Goal: Information Seeking & Learning: Learn about a topic

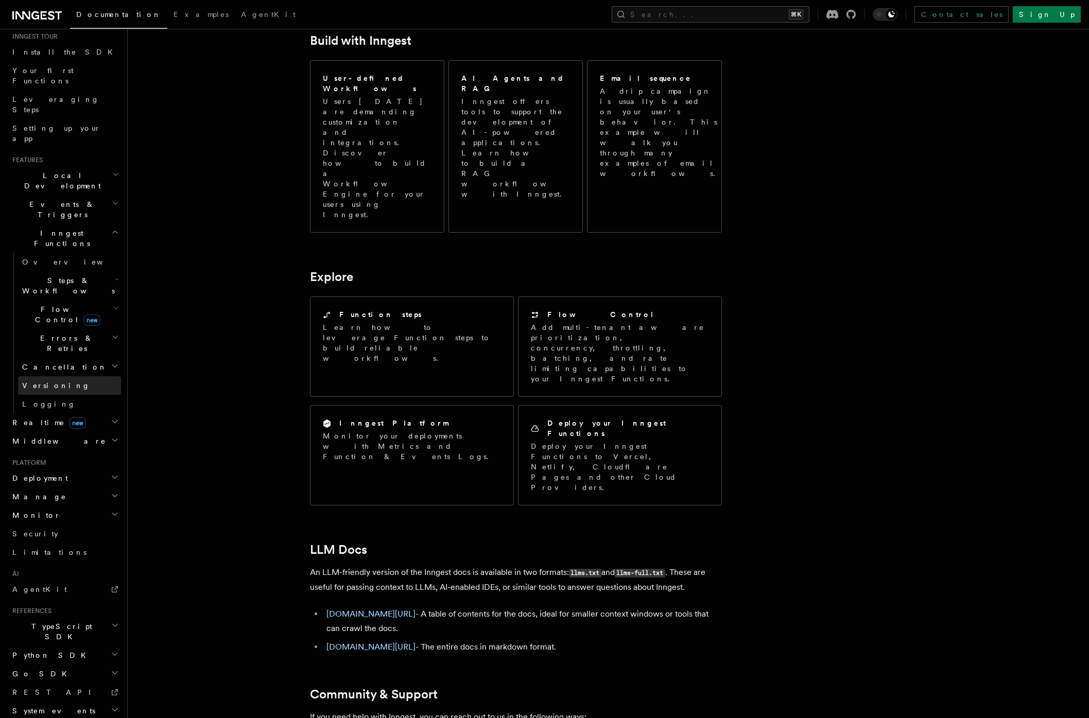
scroll to position [596, 0]
click at [111, 706] on icon "button" at bounding box center [115, 710] width 8 height 8
click at [112, 709] on icon "button" at bounding box center [114, 710] width 5 height 3
click at [112, 718] on icon "button" at bounding box center [115, 729] width 7 height 8
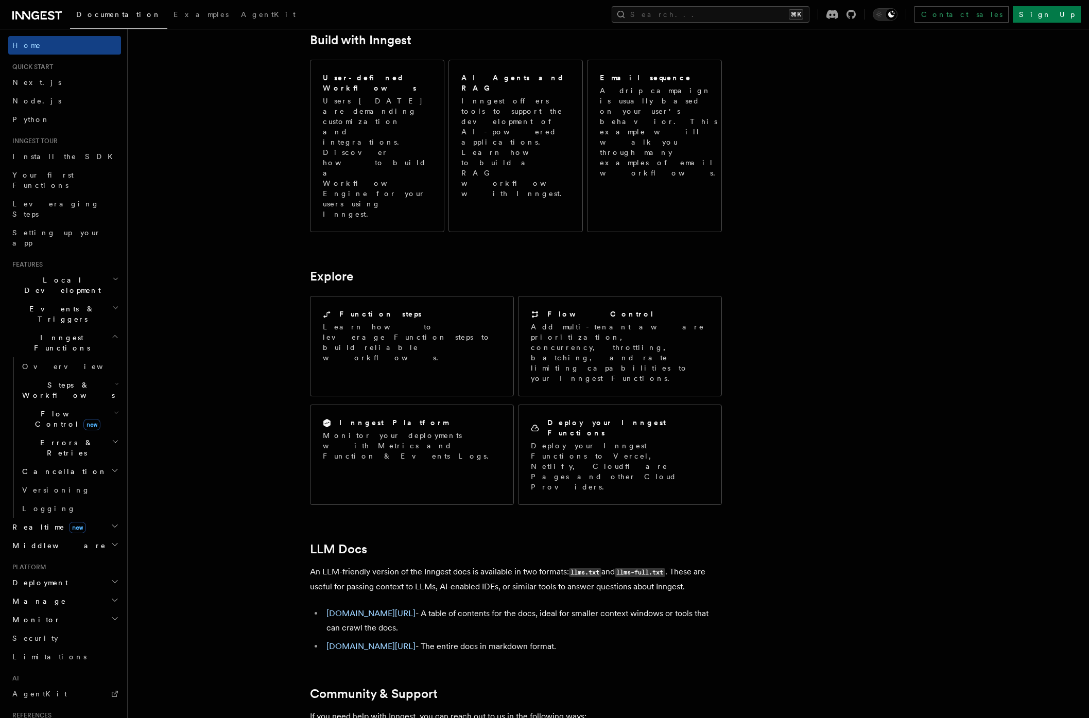
scroll to position [0, 0]
click at [80, 179] on link "Your first Functions" at bounding box center [64, 181] width 113 height 29
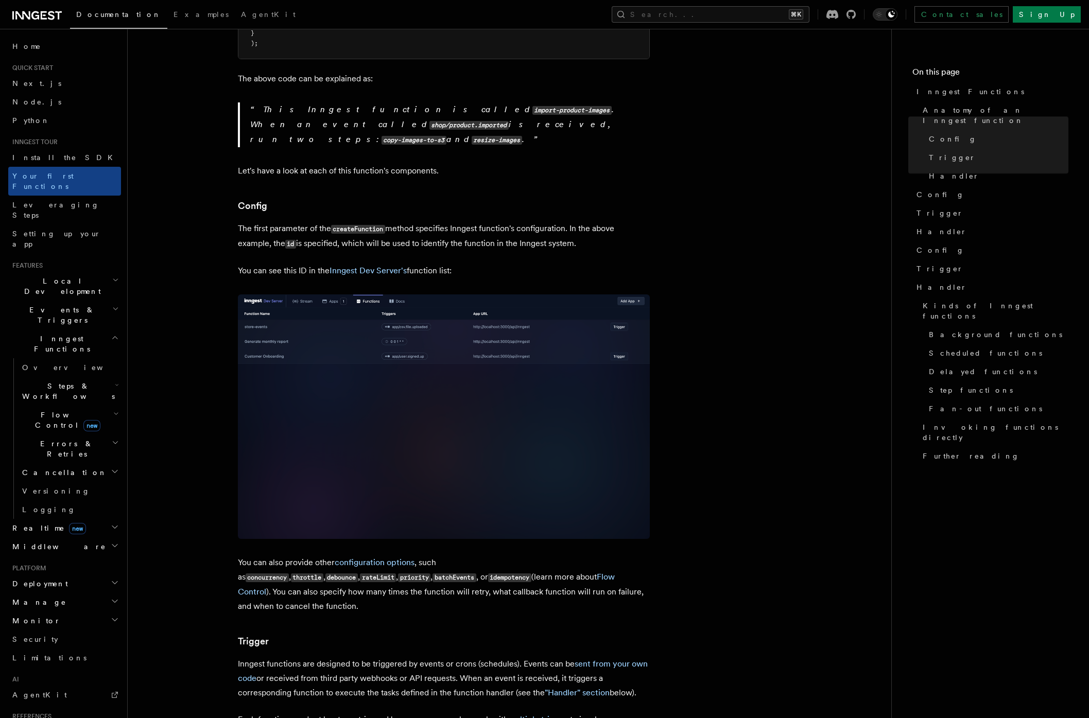
scroll to position [471, 0]
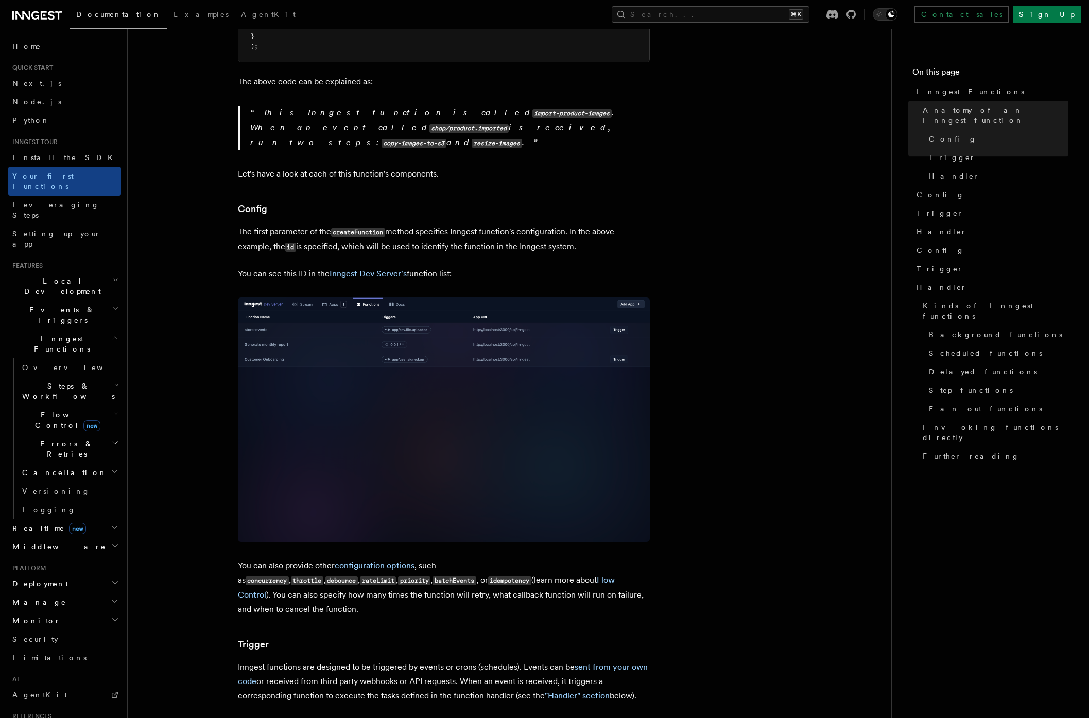
click at [83, 301] on h2 "Events & Triggers" at bounding box center [64, 315] width 113 height 29
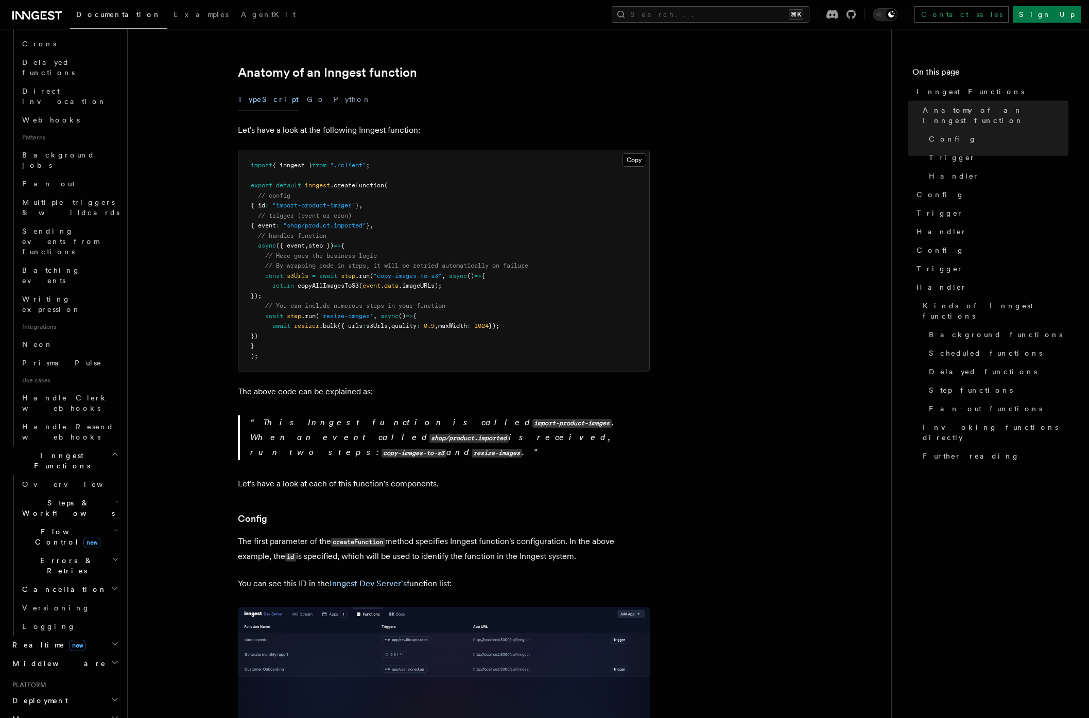
scroll to position [0, 0]
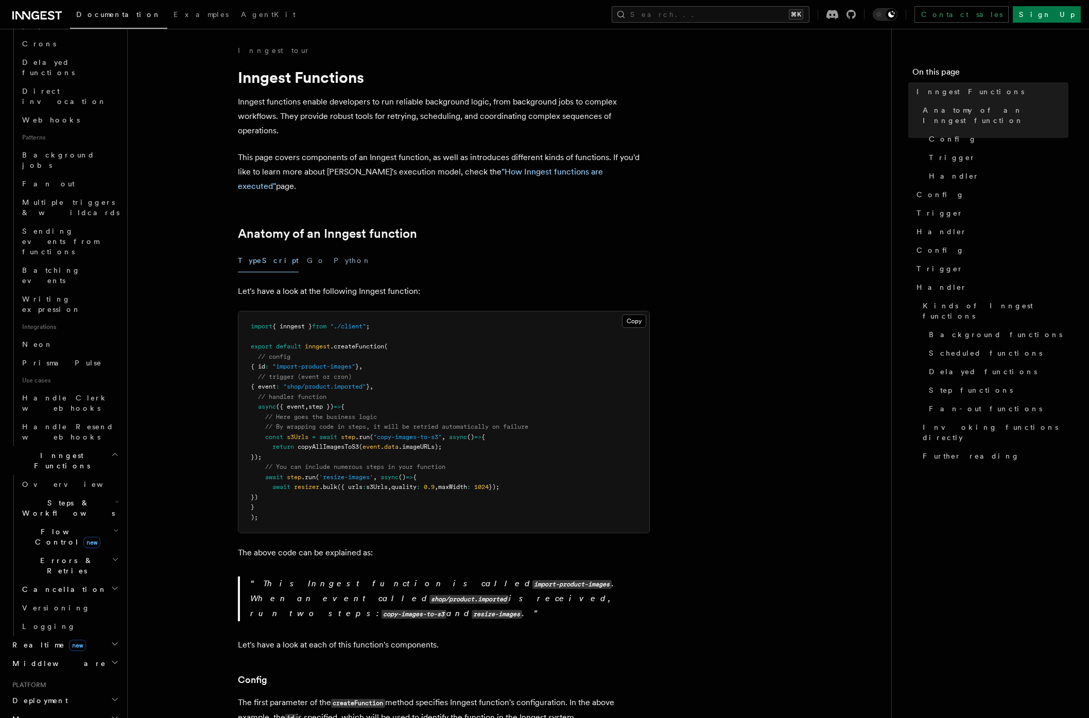
click at [42, 14] on icon at bounding box center [36, 15] width 49 height 12
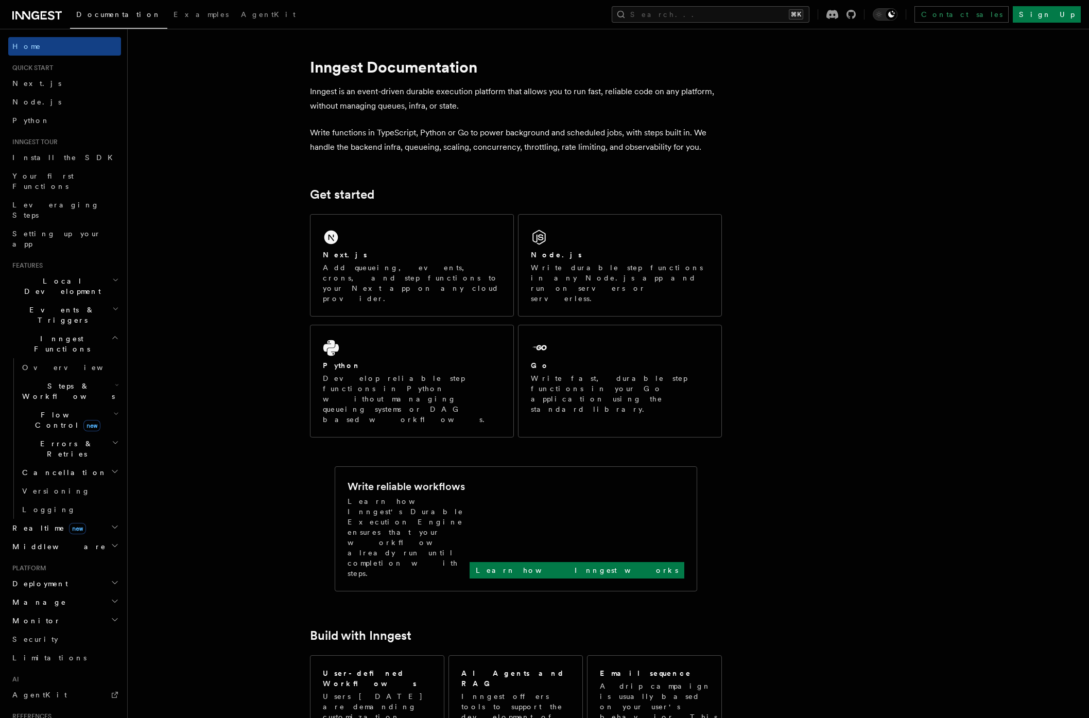
click at [112, 305] on icon "button" at bounding box center [115, 309] width 7 height 8
click at [61, 562] on link "Fan out" at bounding box center [69, 571] width 103 height 19
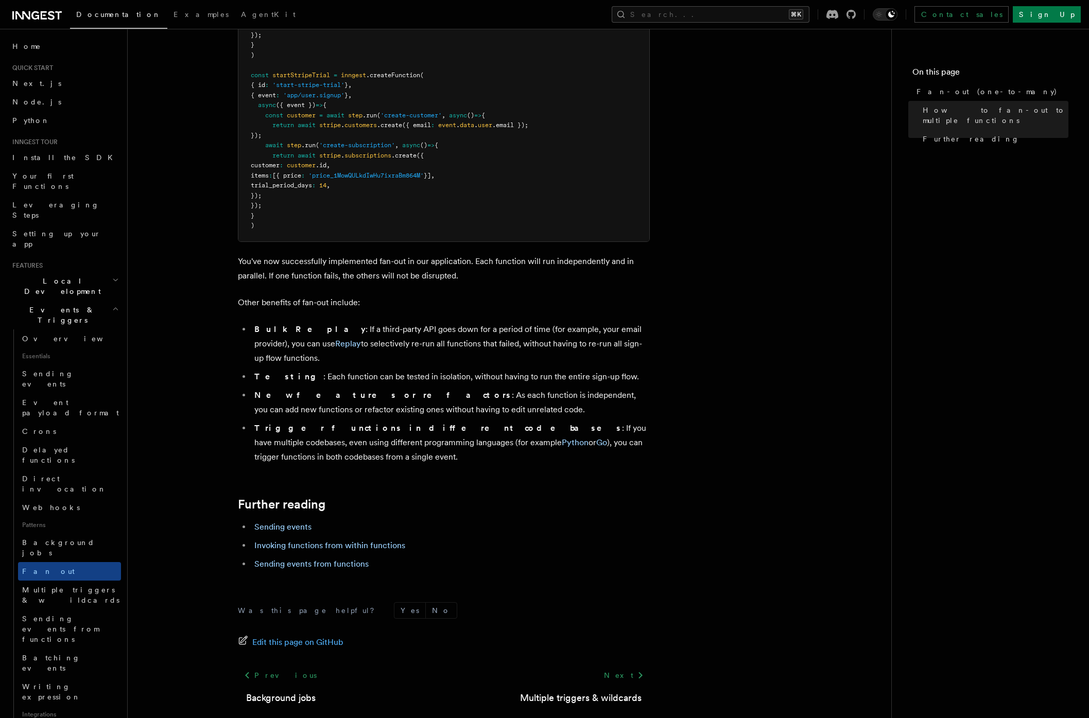
scroll to position [1104, 0]
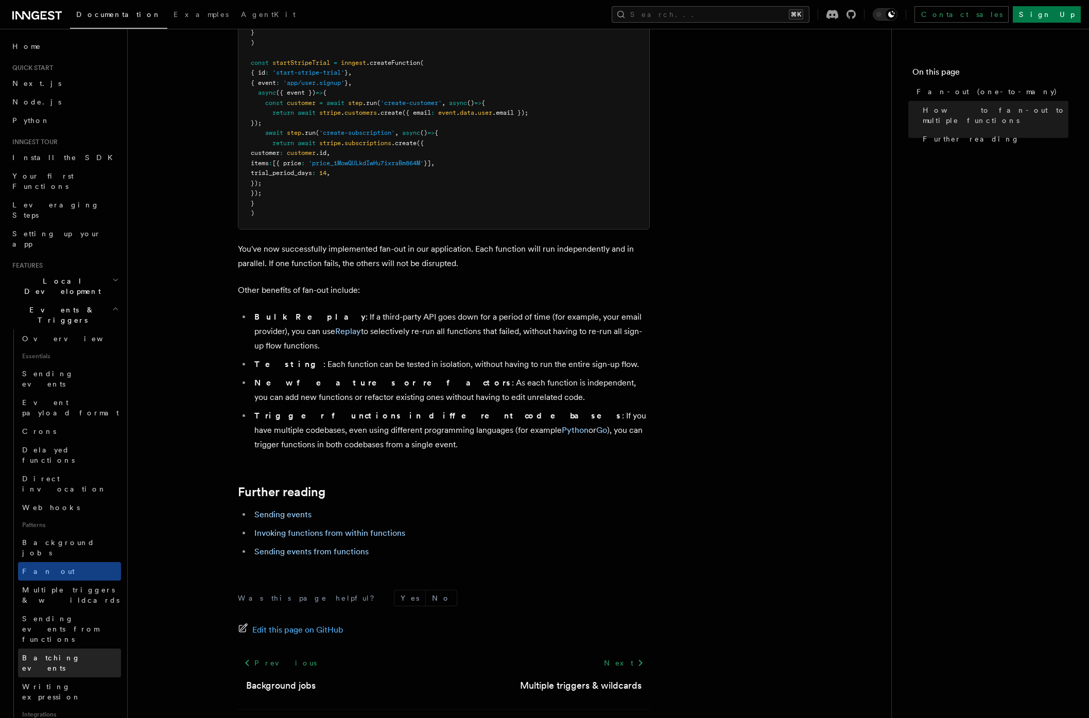
click at [76, 649] on link "Batching events" at bounding box center [69, 663] width 103 height 29
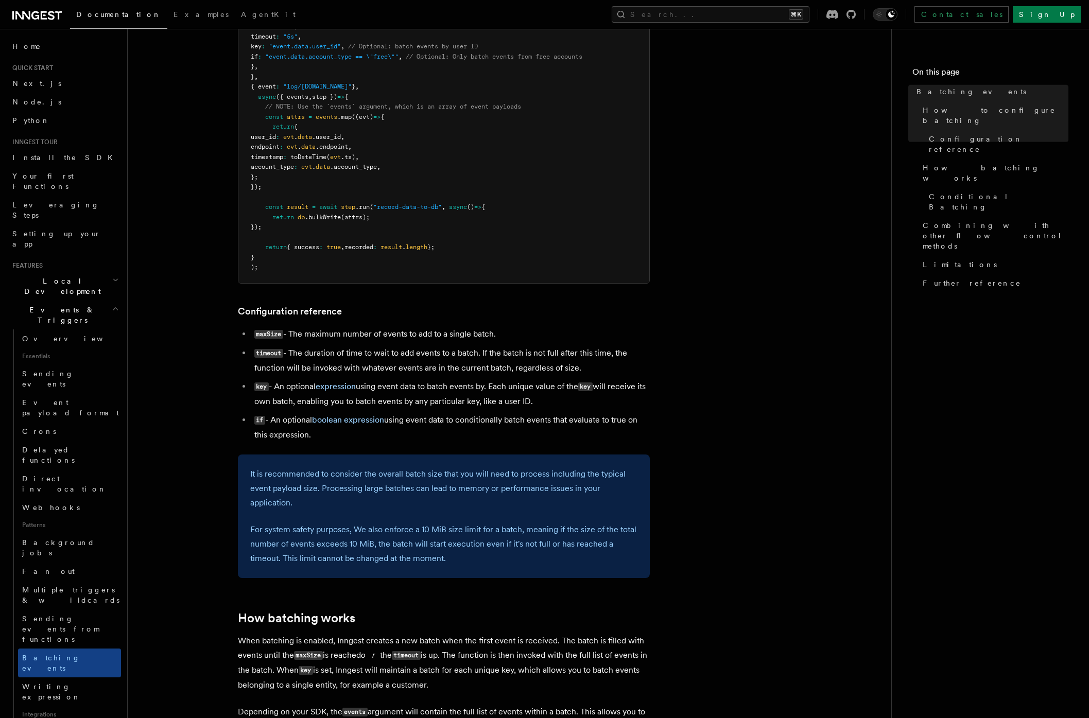
scroll to position [443, 0]
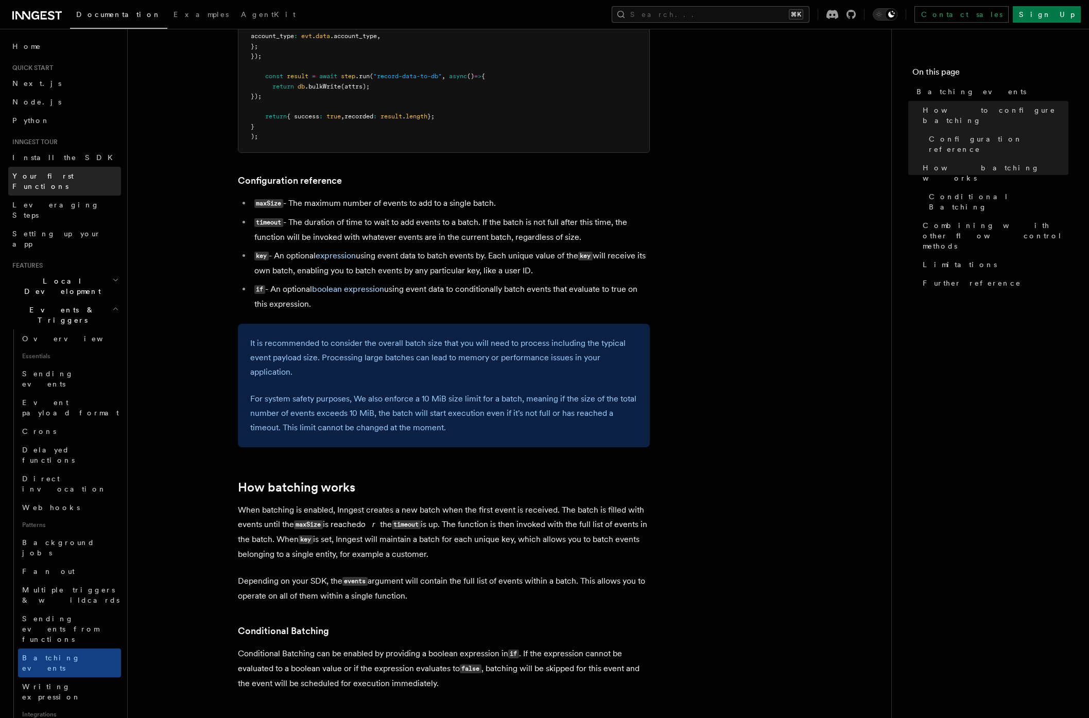
click at [70, 181] on link "Your first Functions" at bounding box center [64, 181] width 113 height 29
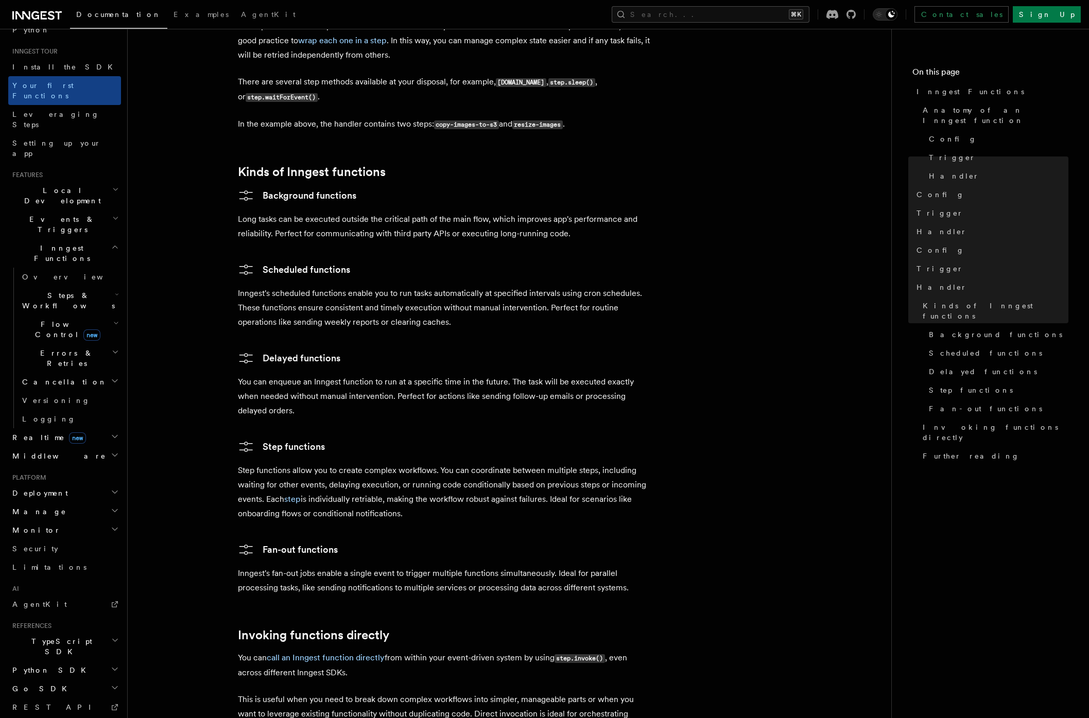
scroll to position [88, 0]
click at [112, 217] on icon "button" at bounding box center [115, 221] width 7 height 8
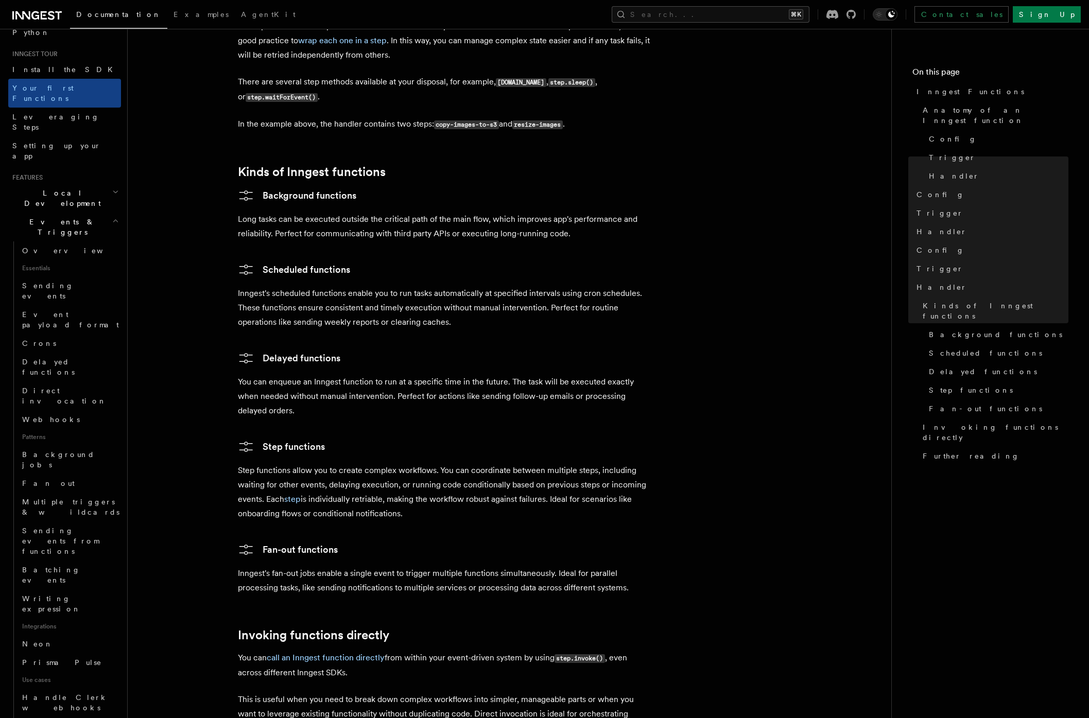
click at [112, 188] on icon "button" at bounding box center [115, 192] width 7 height 8
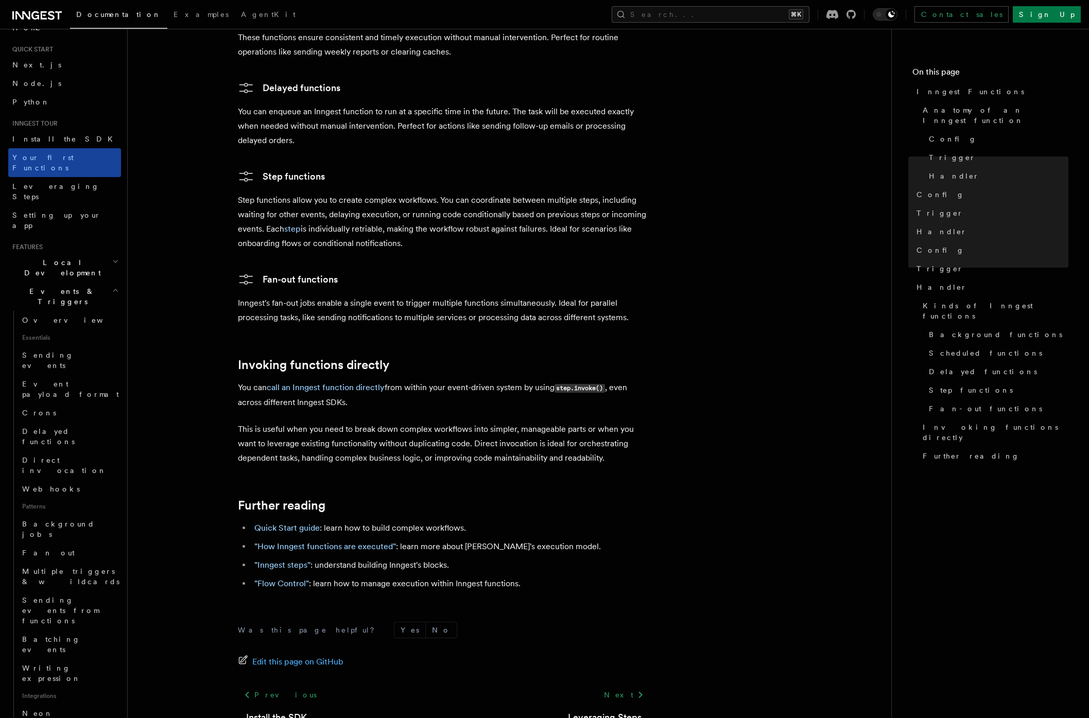
scroll to position [0, 0]
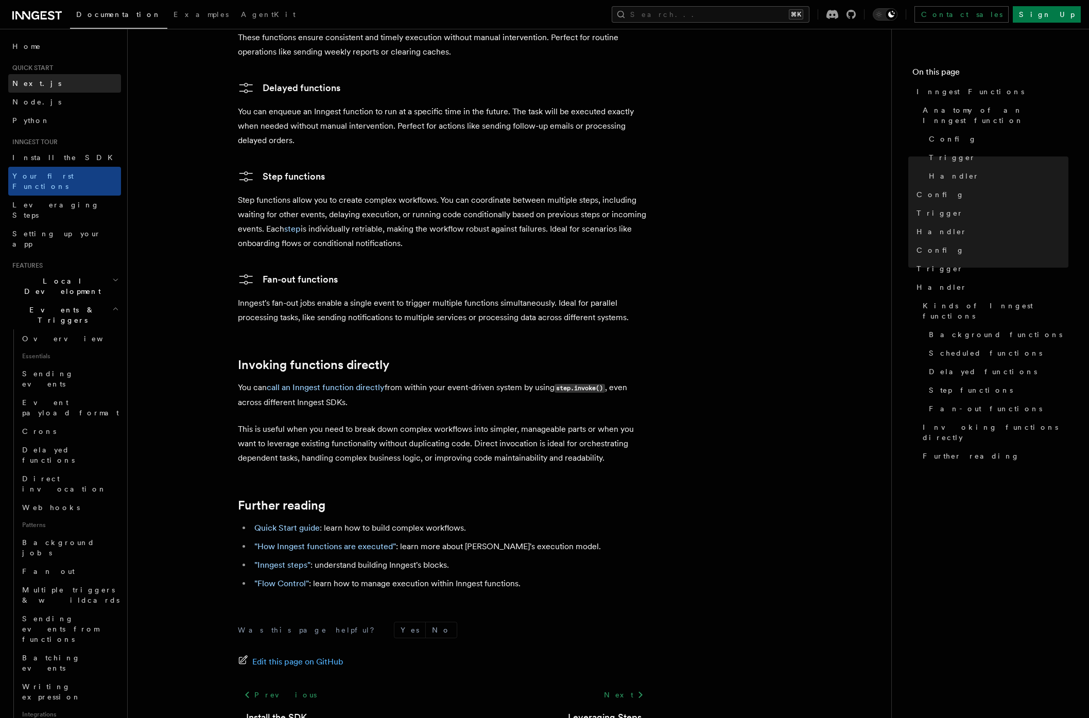
click at [36, 89] on link "Next.js" at bounding box center [64, 83] width 113 height 19
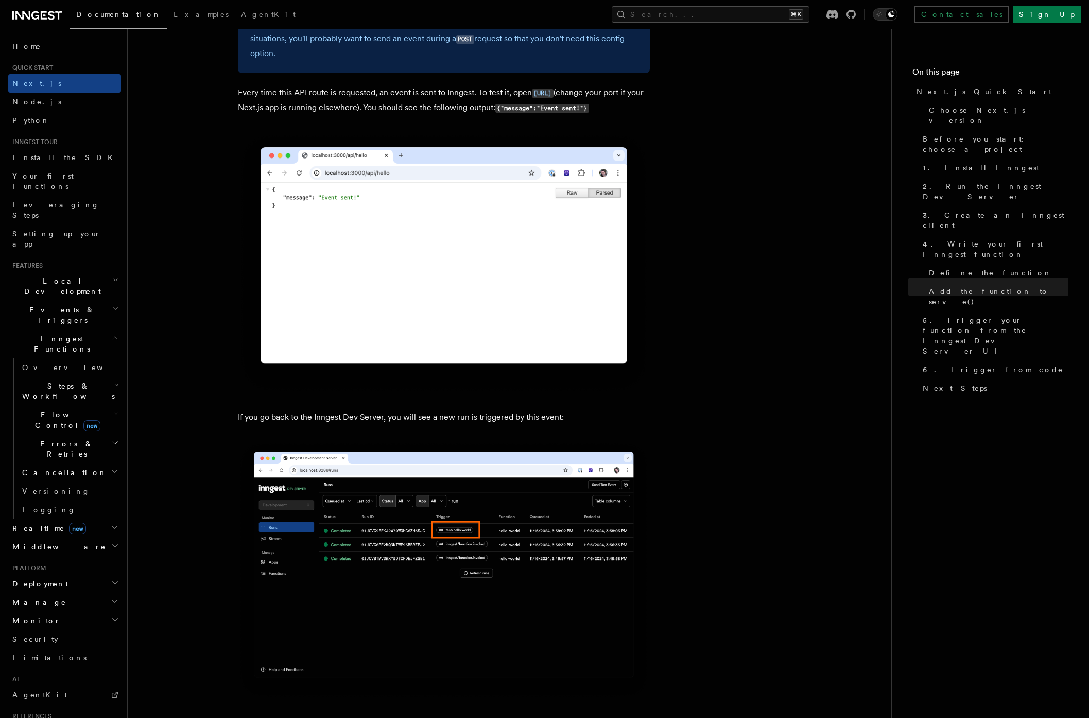
scroll to position [6136, 0]
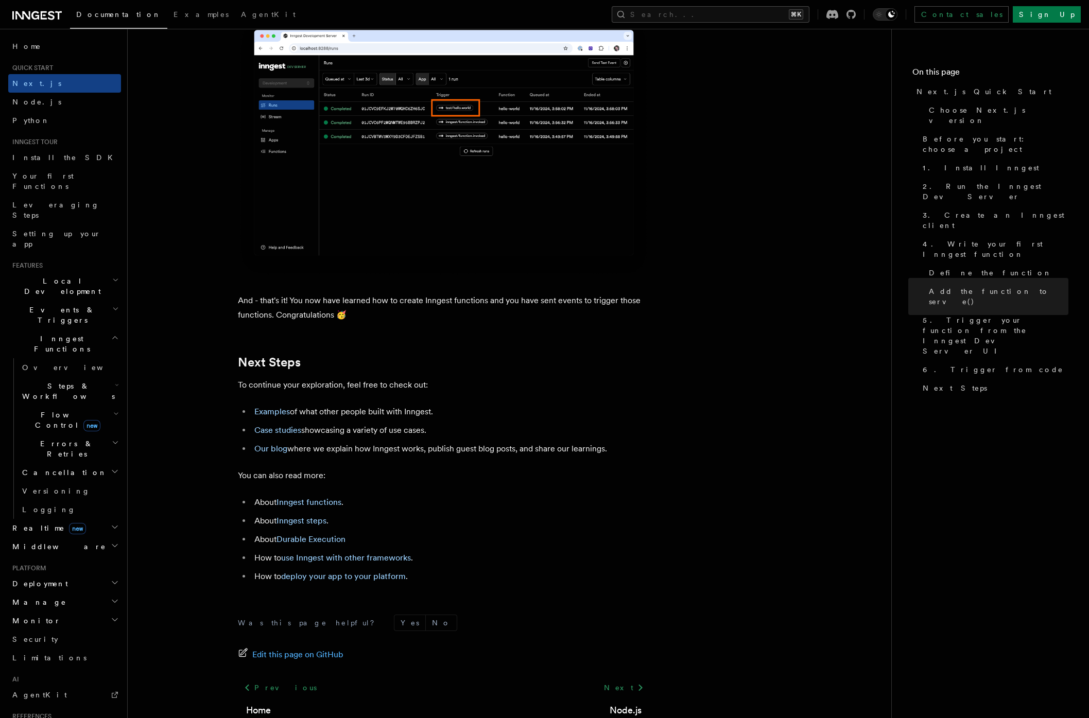
click at [81, 272] on h2 "Local Development" at bounding box center [64, 286] width 113 height 29
click at [75, 276] on span "Local Development" at bounding box center [60, 286] width 104 height 21
click at [113, 410] on icon "button" at bounding box center [116, 414] width 6 height 8
click at [57, 440] on span "Overview" at bounding box center [85, 444] width 106 height 8
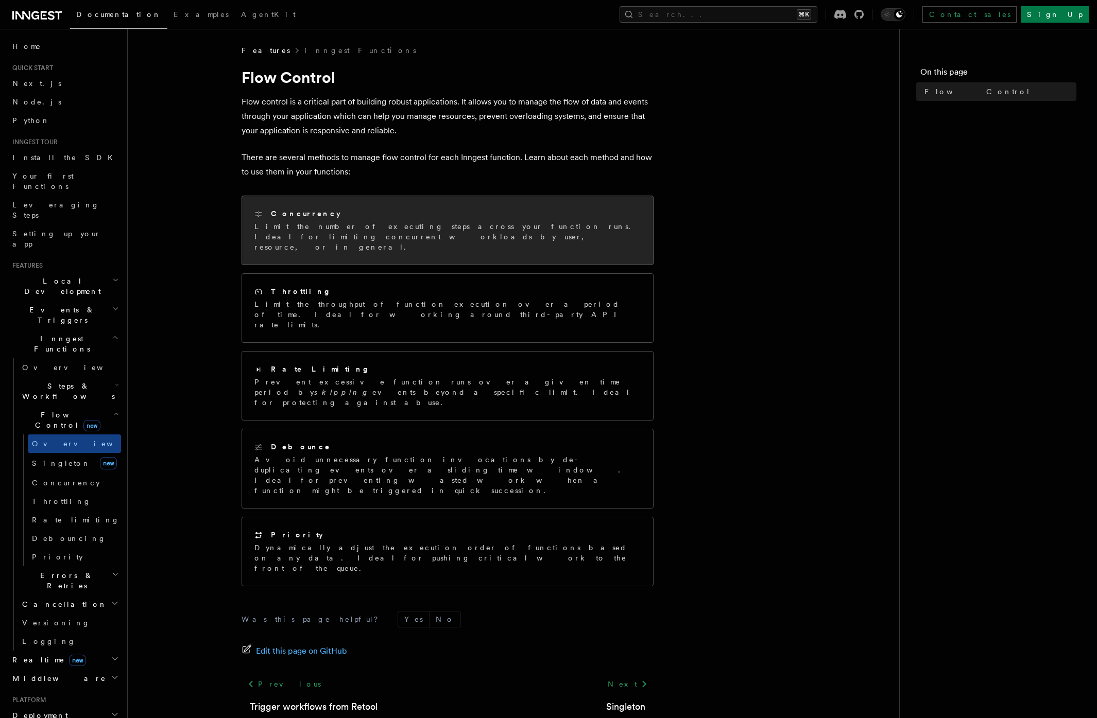
click at [452, 234] on p "Limit the number of executing steps across your function runs. Ideal for limiti…" at bounding box center [447, 236] width 386 height 31
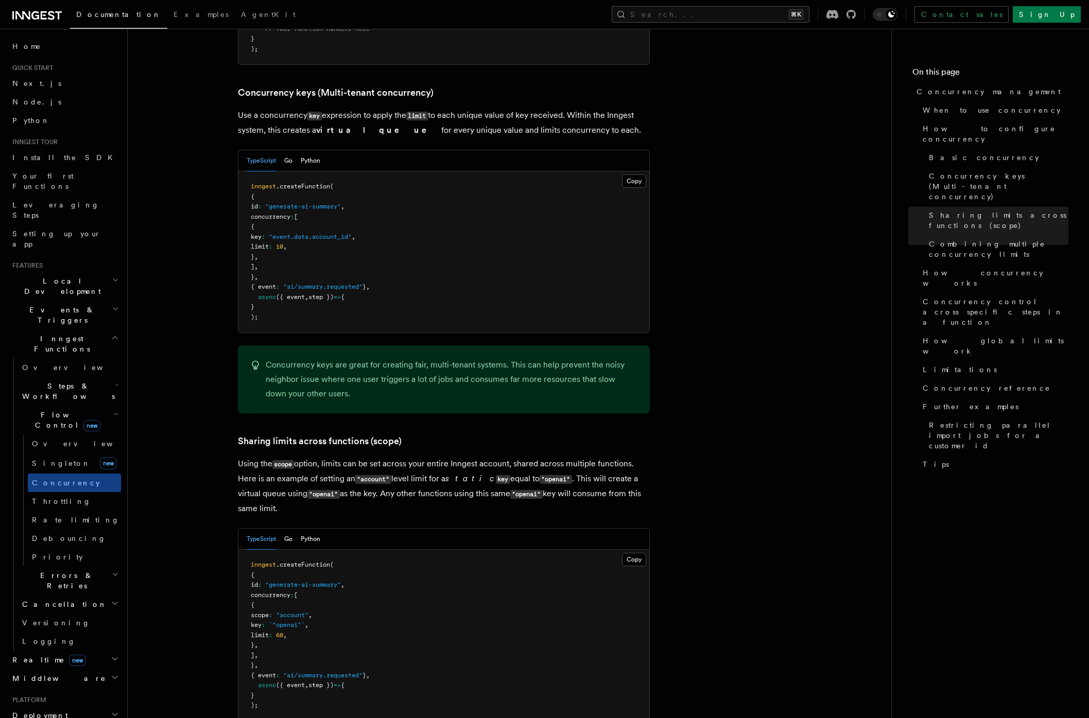
scroll to position [697, 0]
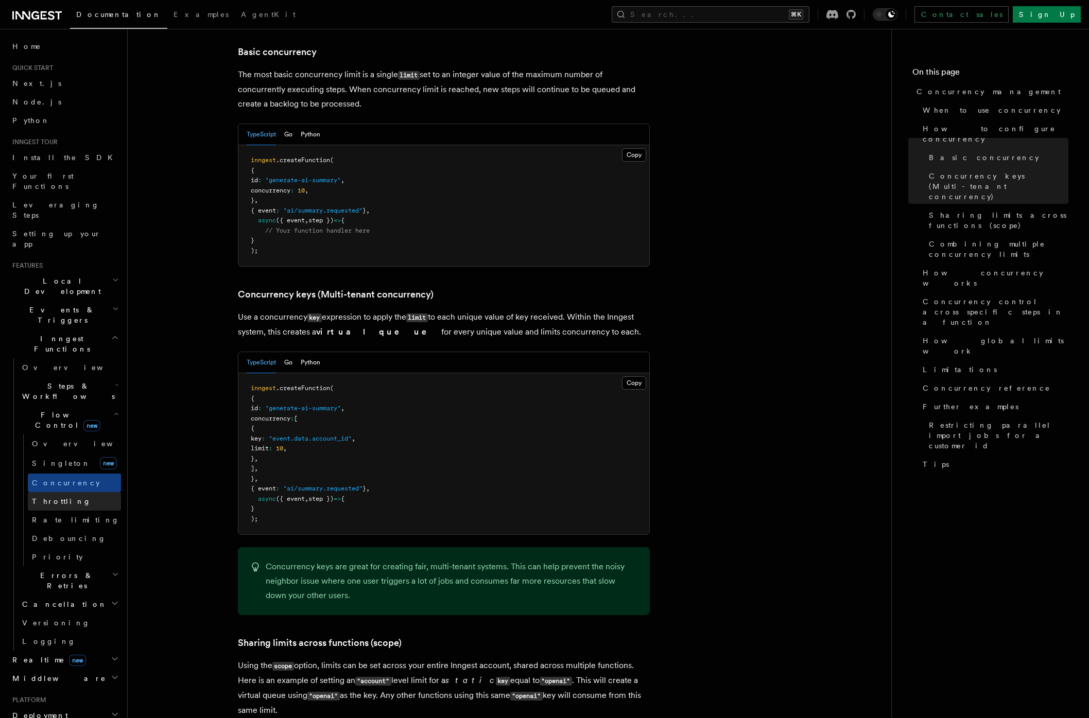
click at [71, 492] on link "Throttling" at bounding box center [74, 501] width 93 height 19
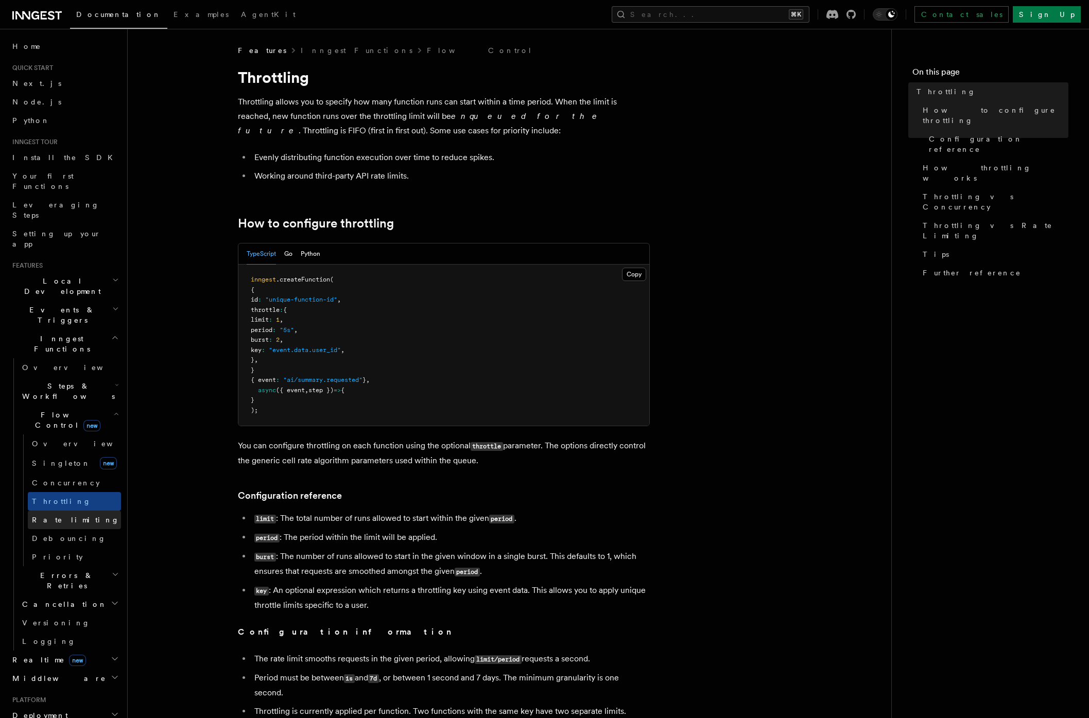
click at [77, 511] on link "Rate limiting" at bounding box center [74, 520] width 93 height 19
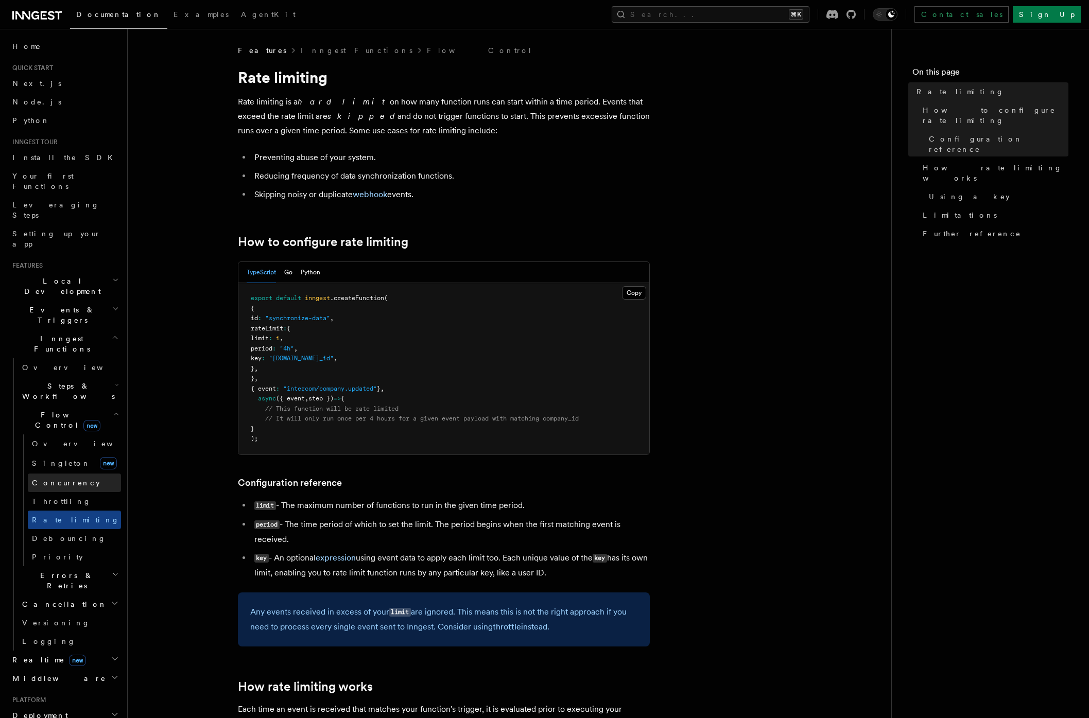
click at [74, 474] on link "Concurrency" at bounding box center [74, 483] width 93 height 19
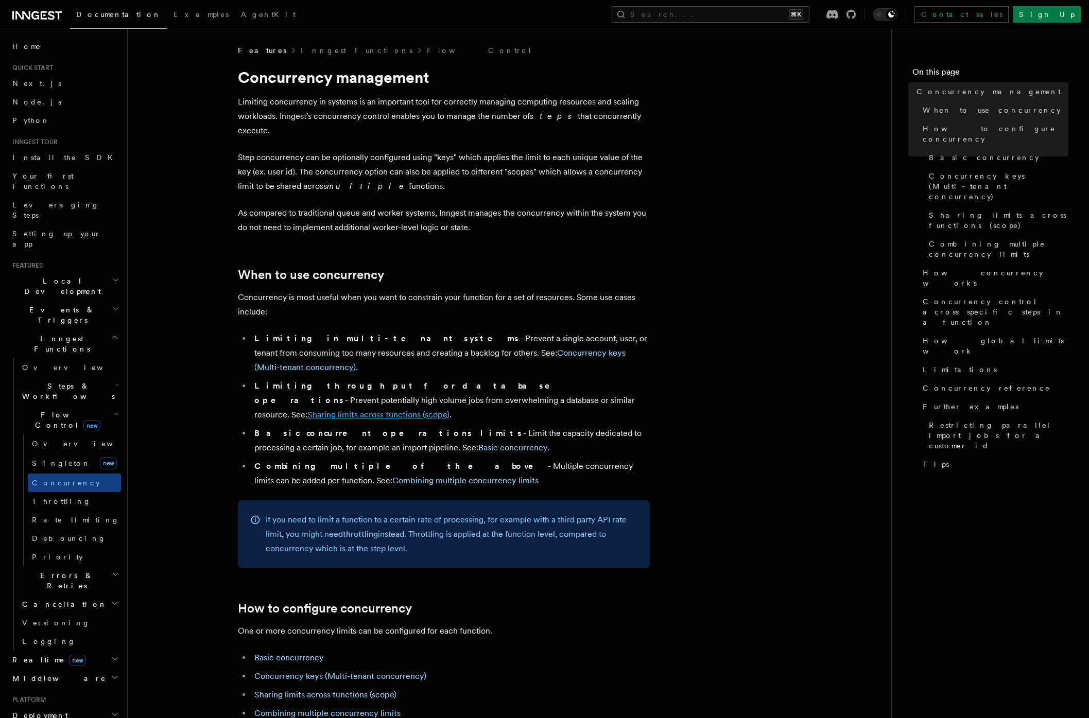
click at [450, 410] on link "Sharing limits across functions (scope)" at bounding box center [378, 415] width 142 height 10
click at [61, 201] on span "Leveraging Steps" at bounding box center [55, 210] width 87 height 19
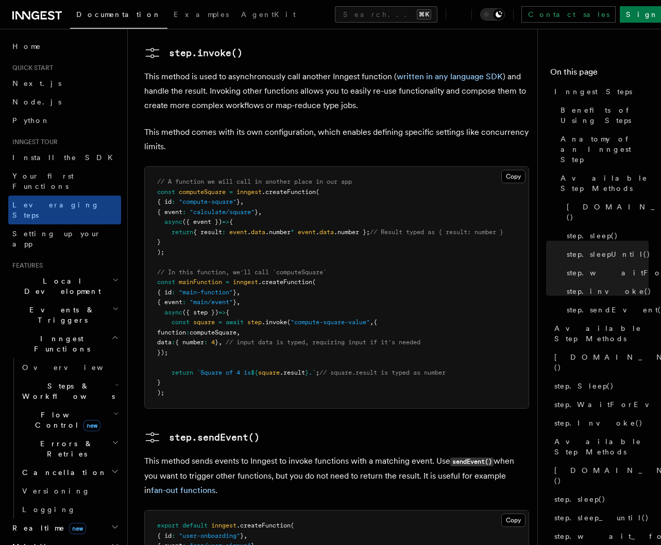
scroll to position [1631, 0]
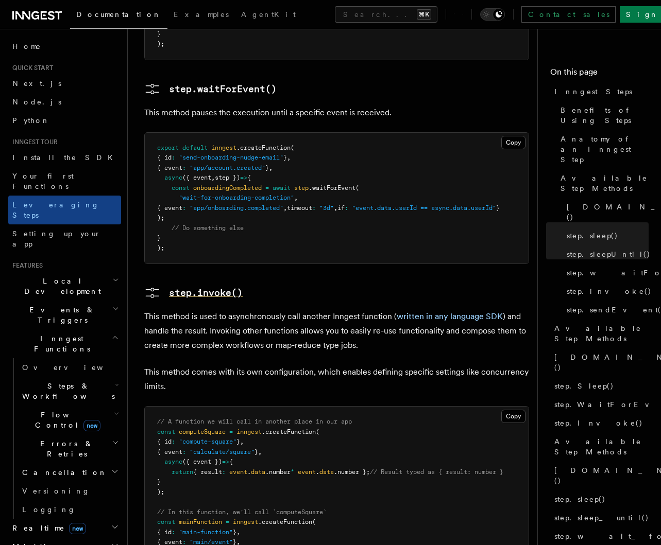
click at [215, 286] on pre "step.invoke()" at bounding box center [206, 293] width 74 height 14
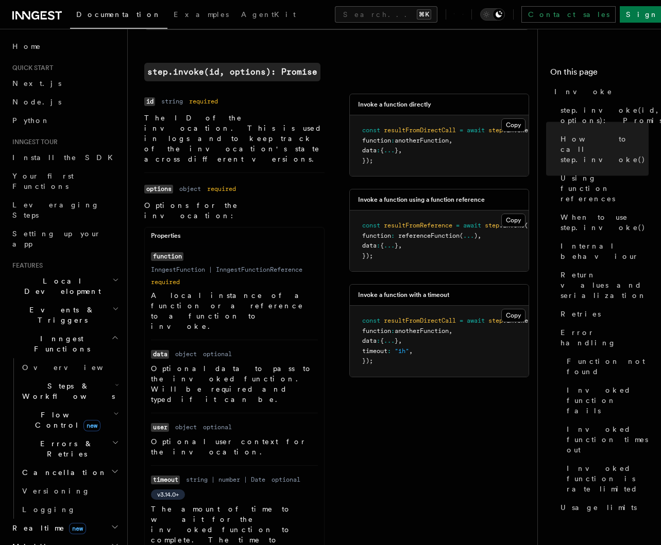
scroll to position [374, 0]
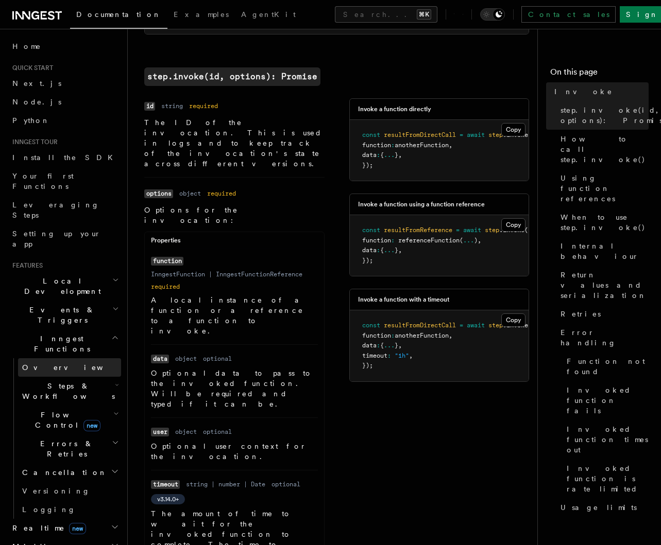
click at [62, 358] on link "Overview" at bounding box center [69, 367] width 103 height 19
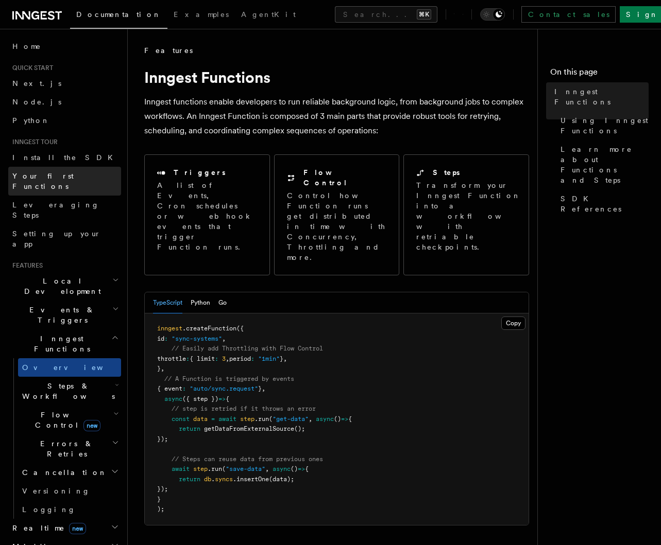
click at [59, 176] on span "Your first Functions" at bounding box center [42, 181] width 61 height 19
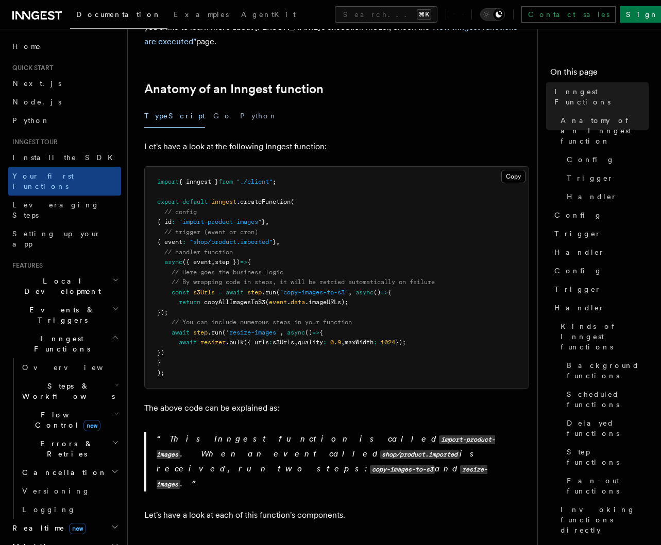
scroll to position [151, 0]
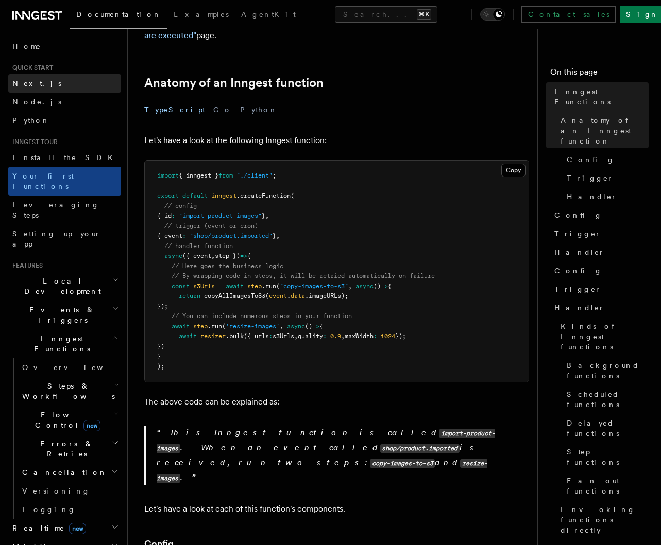
click at [30, 86] on span "Next.js" at bounding box center [36, 83] width 49 height 8
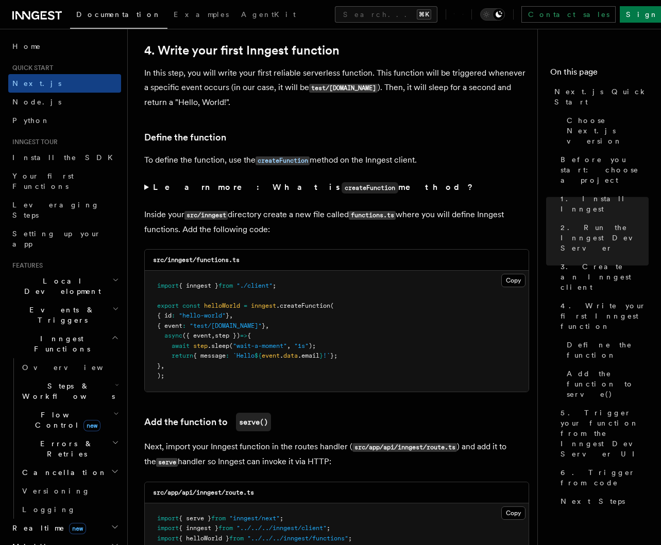
scroll to position [1660, 0]
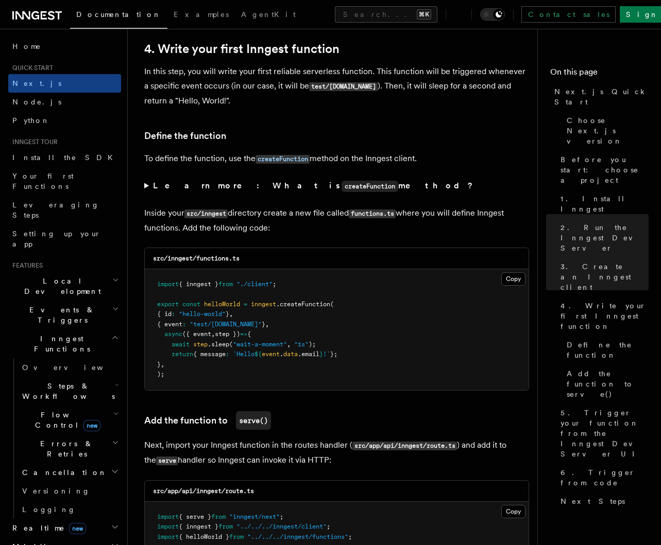
click at [112, 305] on icon "button" at bounding box center [115, 309] width 7 height 8
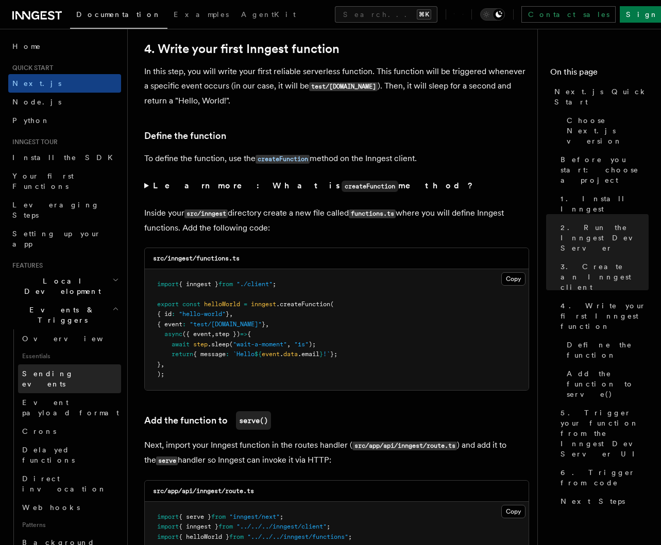
click at [66, 370] on span "Sending events" at bounding box center [48, 379] width 52 height 19
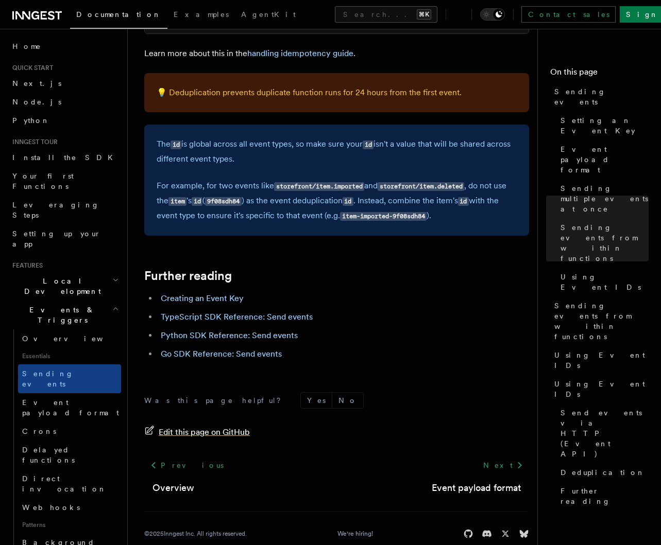
scroll to position [2917, 0]
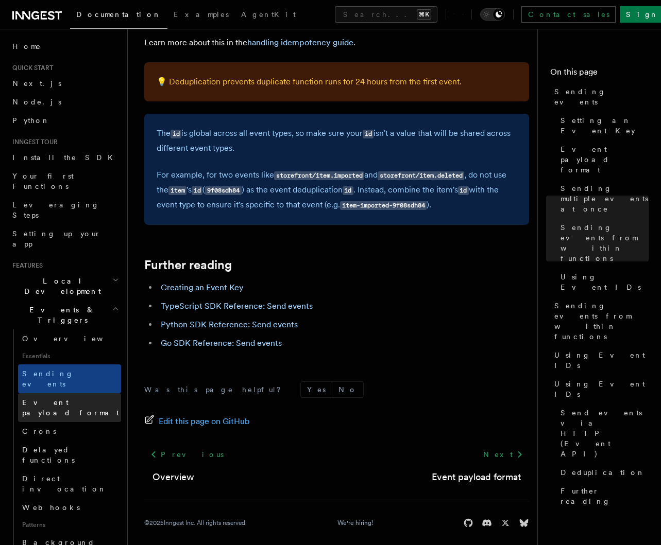
click at [81, 399] on span "Event payload format" at bounding box center [70, 408] width 97 height 19
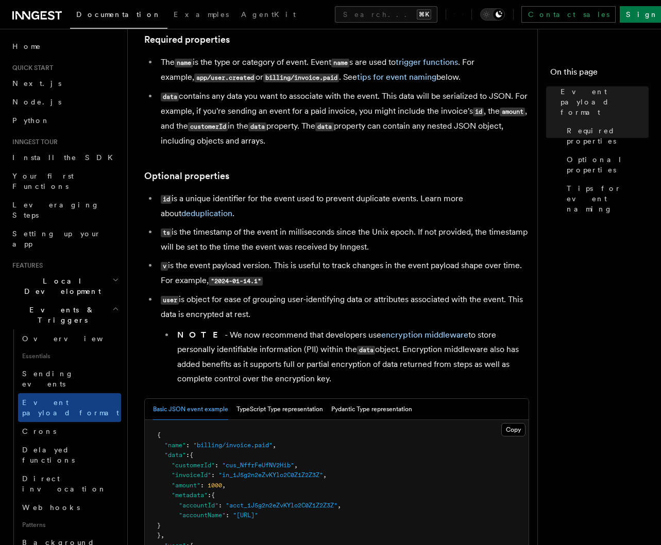
scroll to position [115, 0]
click at [402, 337] on link "encryption middleware" at bounding box center [424, 335] width 87 height 10
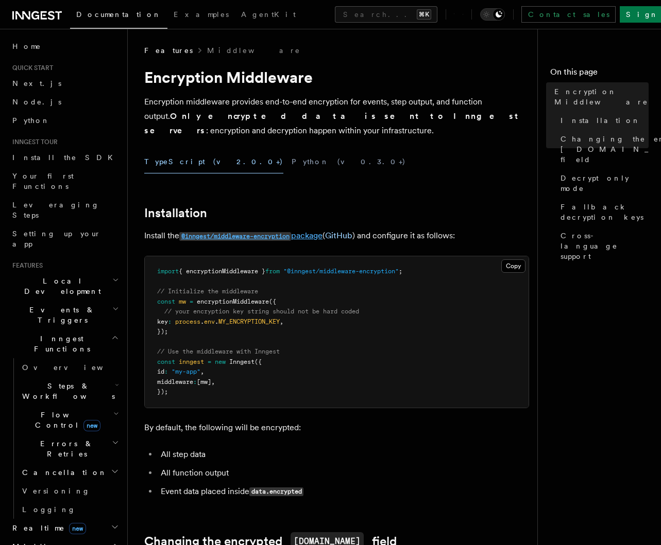
click at [276, 238] on code "@inngest/middleware-encryption" at bounding box center [235, 236] width 112 height 9
click at [513, 265] on button "Copy Copied" at bounding box center [513, 266] width 24 height 13
click at [259, 234] on code "@inngest/middleware-encryption" at bounding box center [235, 236] width 112 height 9
click at [514, 266] on button "Copy Copied" at bounding box center [513, 266] width 24 height 13
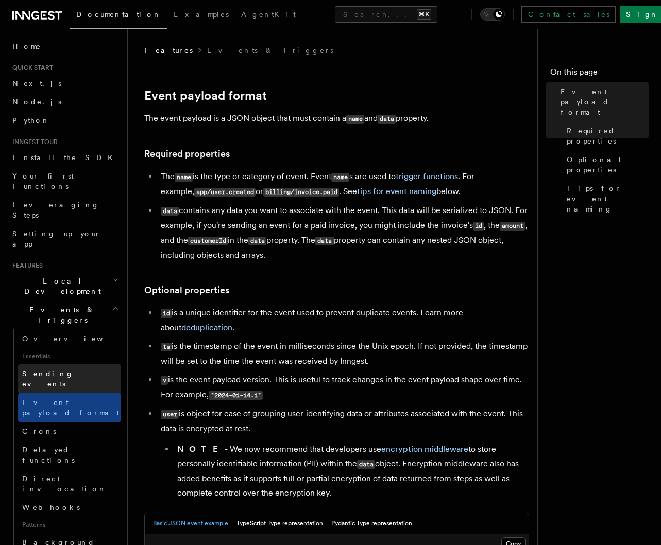
click at [67, 370] on span "Sending events" at bounding box center [48, 379] width 52 height 19
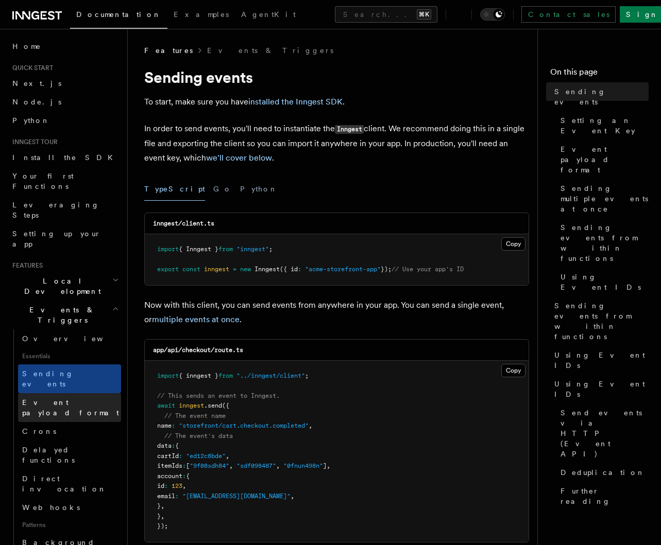
click at [79, 399] on span "Event payload format" at bounding box center [70, 408] width 97 height 19
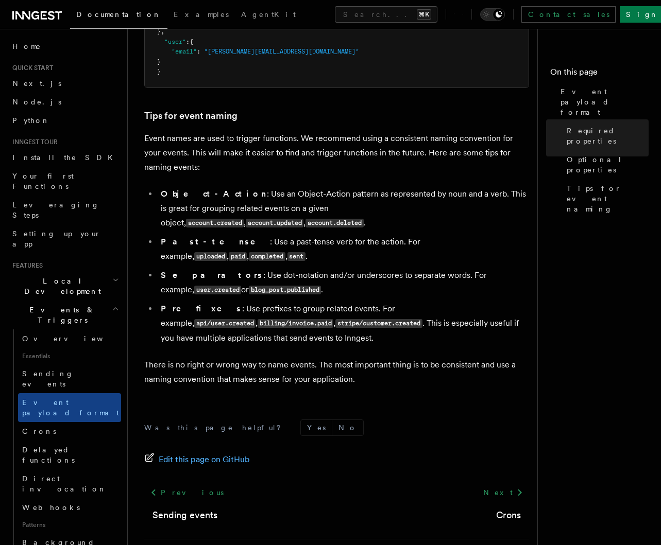
scroll to position [641, 0]
